Goal: Obtain resource: Download file/media

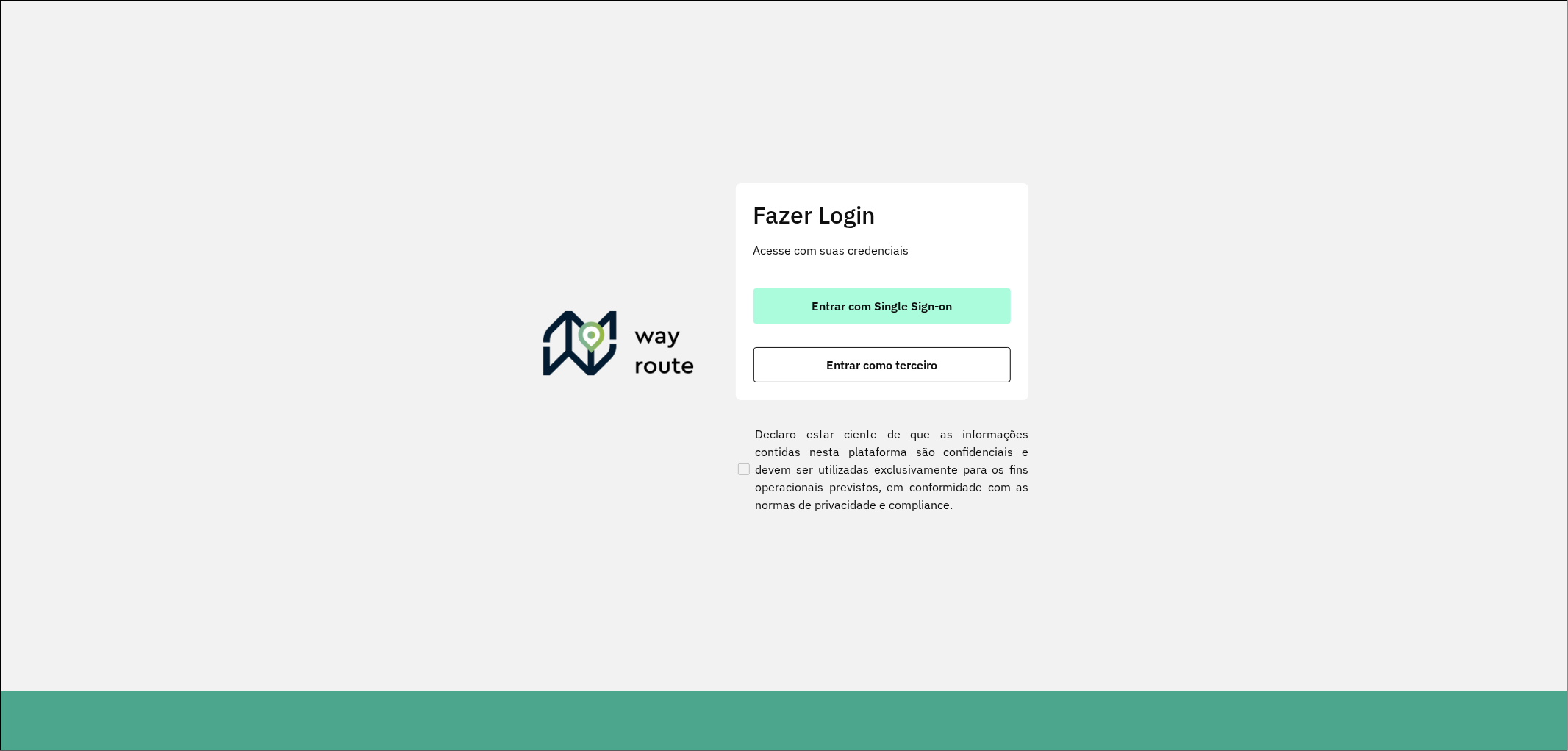
click at [822, 295] on button "Entrar com Single Sign-on" at bounding box center [882, 306] width 257 height 35
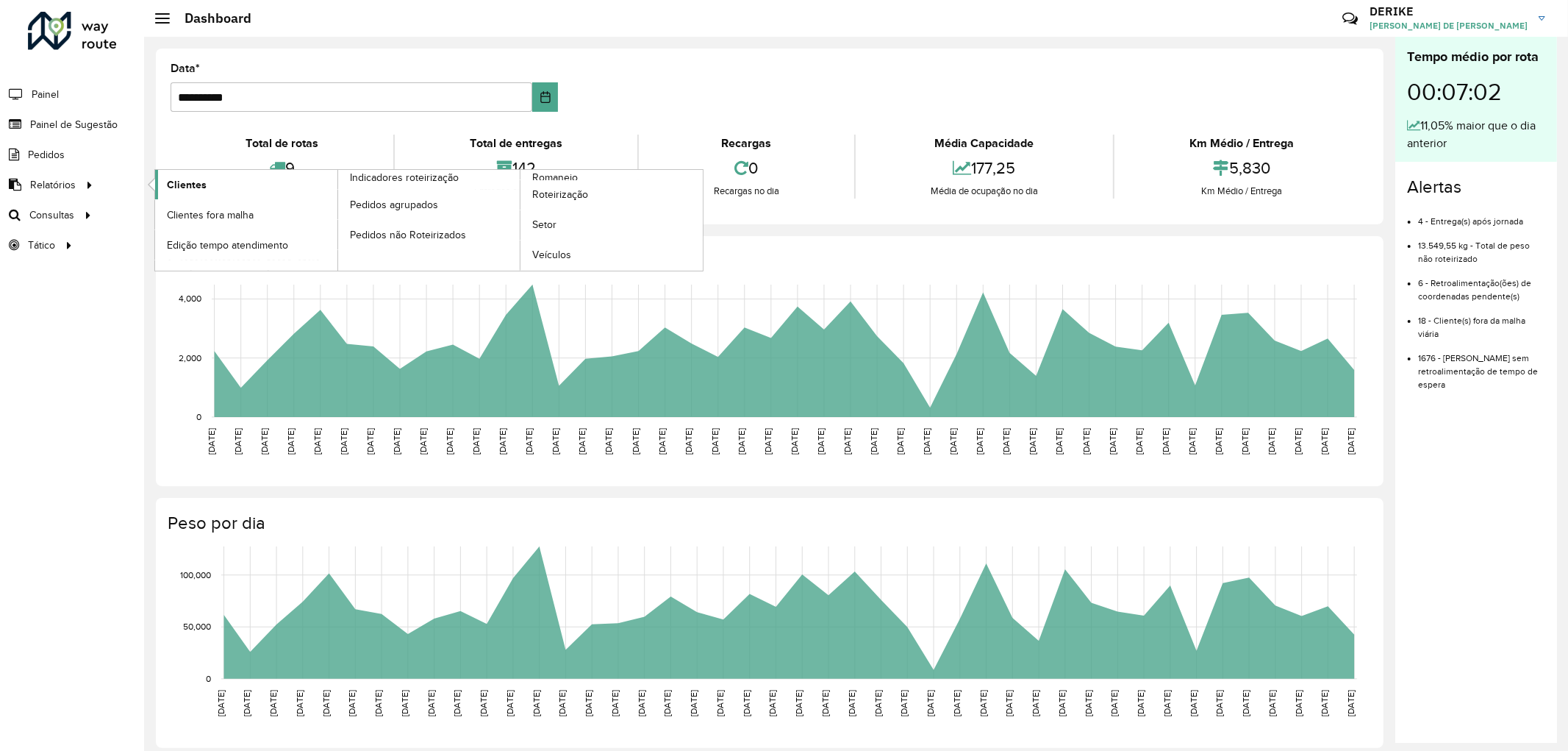
click at [178, 187] on span "Clientes" at bounding box center [186, 185] width 39 height 15
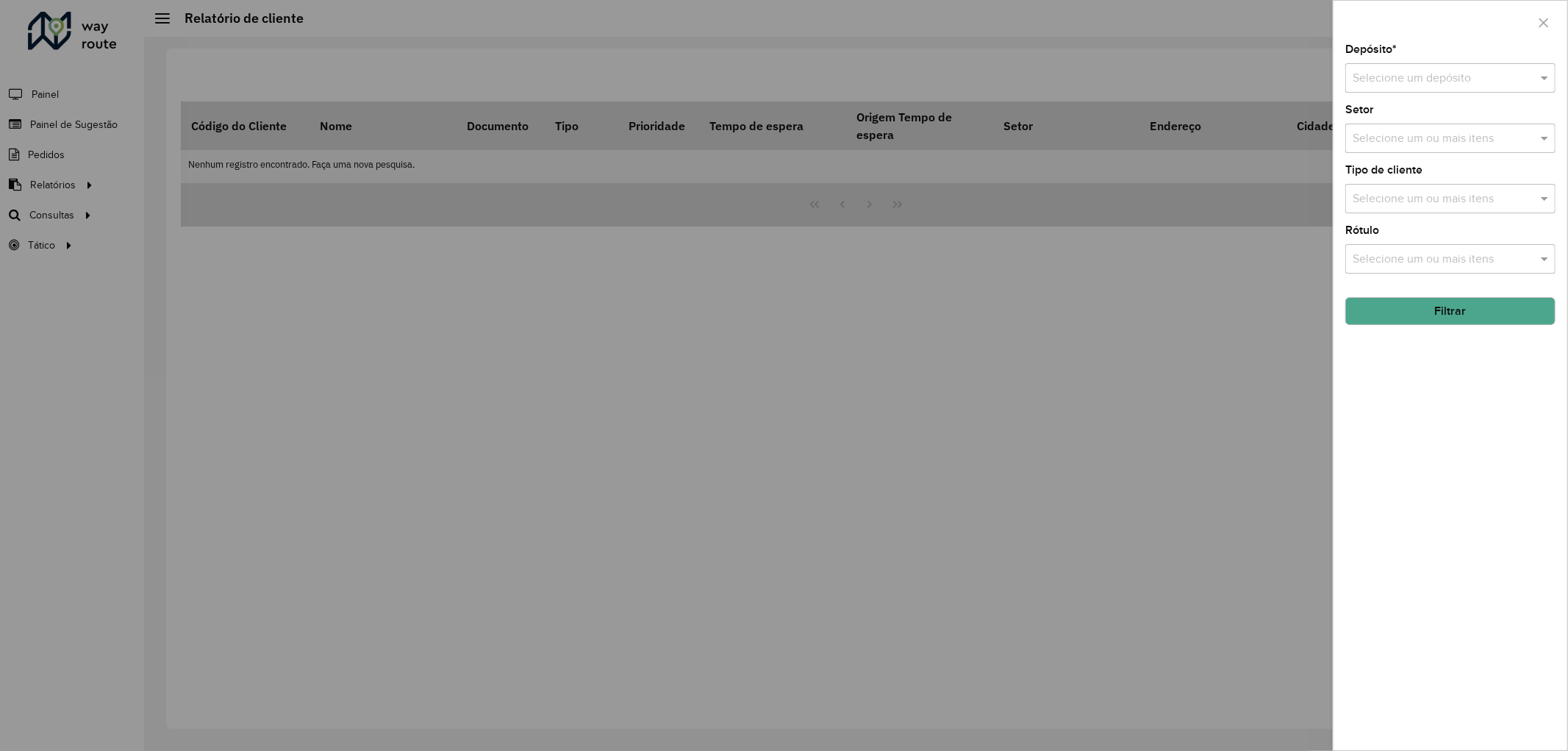
click at [1459, 84] on input "text" at bounding box center [1434, 79] width 166 height 18
click at [1452, 124] on div "CDD Blumenau" at bounding box center [1450, 121] width 209 height 25
click at [1509, 319] on button "Filtrar" at bounding box center [1450, 310] width 211 height 28
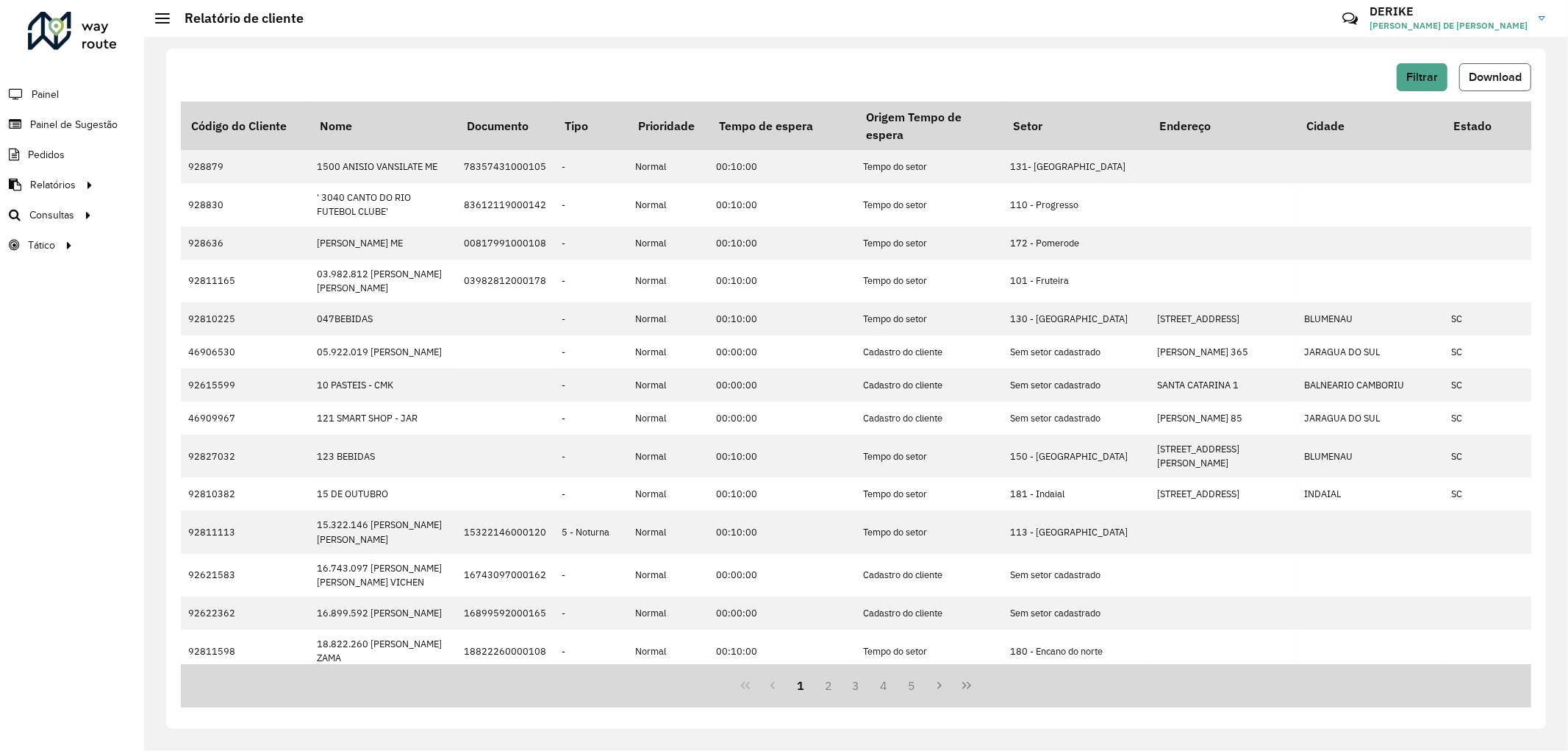
click at [1515, 76] on span "Download" at bounding box center [1495, 77] width 53 height 13
